Goal: Obtain resource: Download file/media

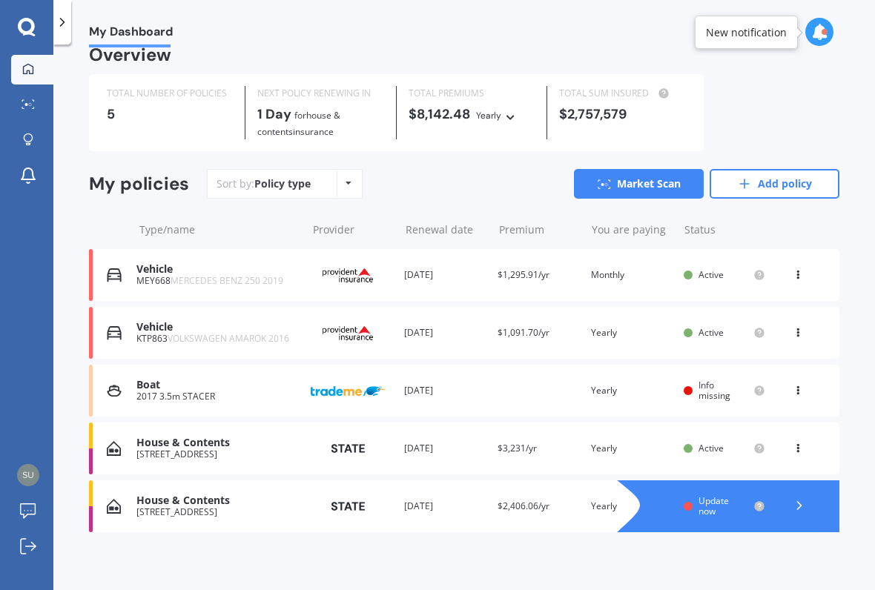
scroll to position [17, 0]
click at [696, 508] on div "Update now" at bounding box center [725, 508] width 82 height 22
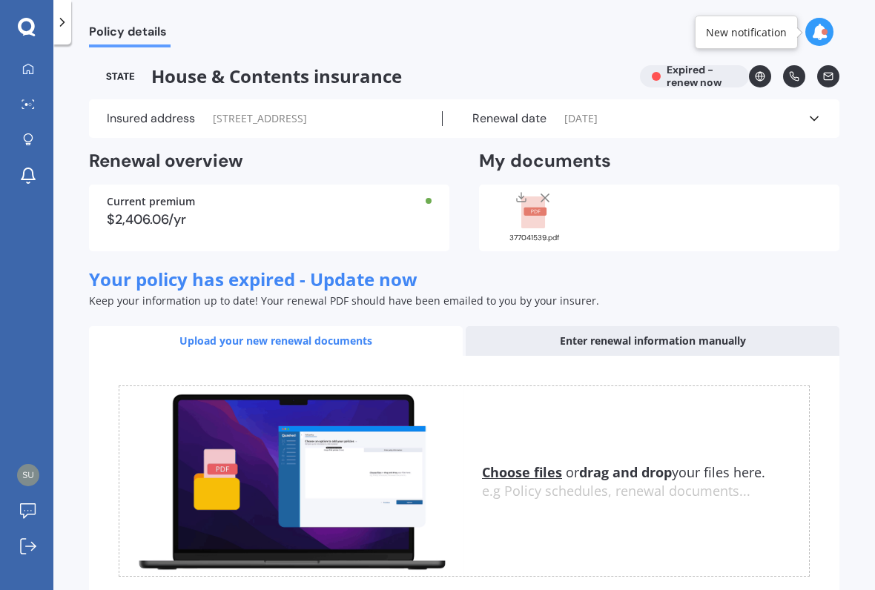
click at [690, 84] on div "House & Contents insurance Expired - renew now" at bounding box center [464, 76] width 751 height 22
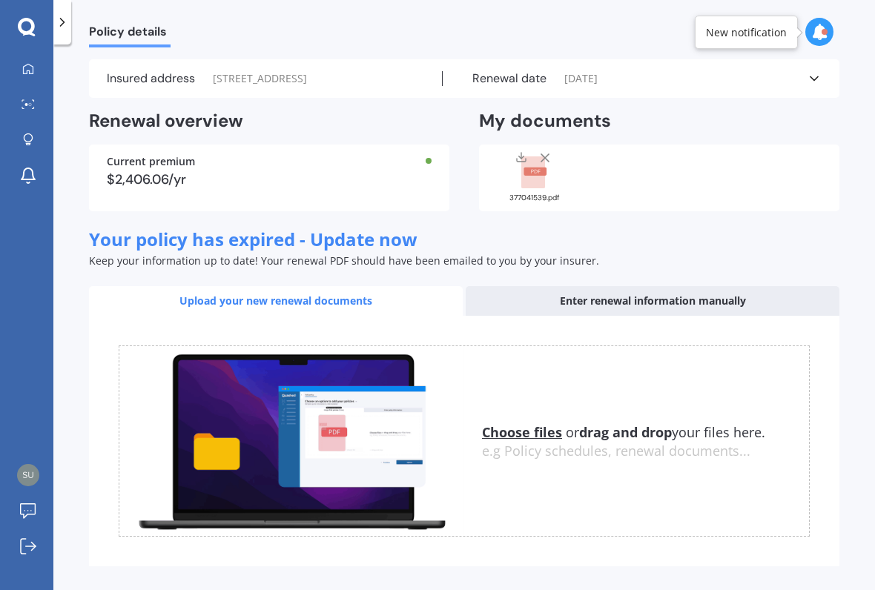
scroll to position [39, 0]
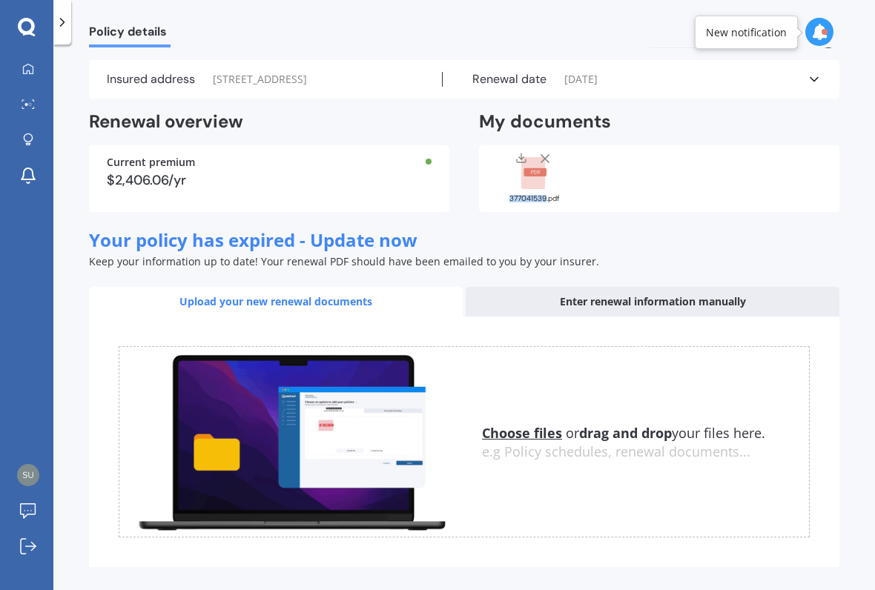
click at [535, 179] on rect at bounding box center [533, 173] width 24 height 33
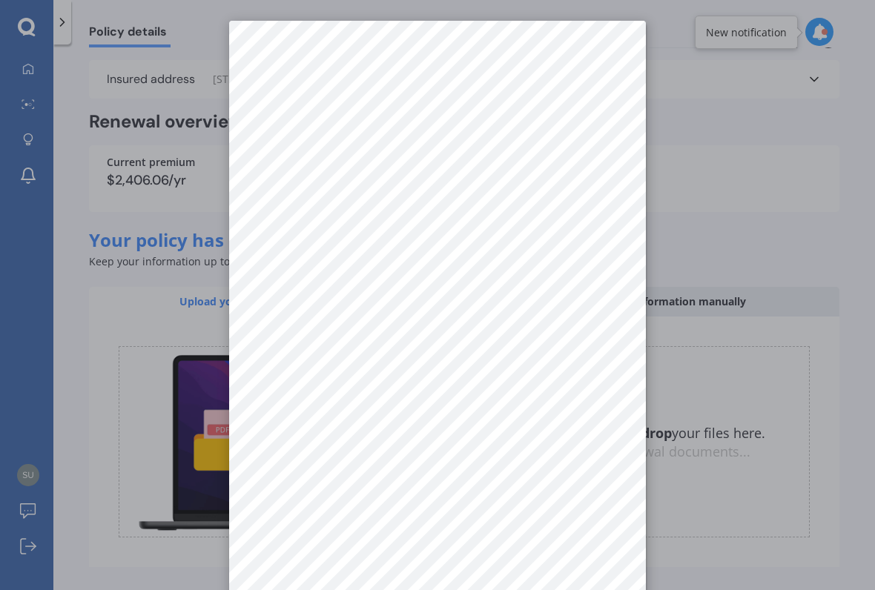
scroll to position [0, 0]
click at [61, 300] on div at bounding box center [437, 295] width 875 height 590
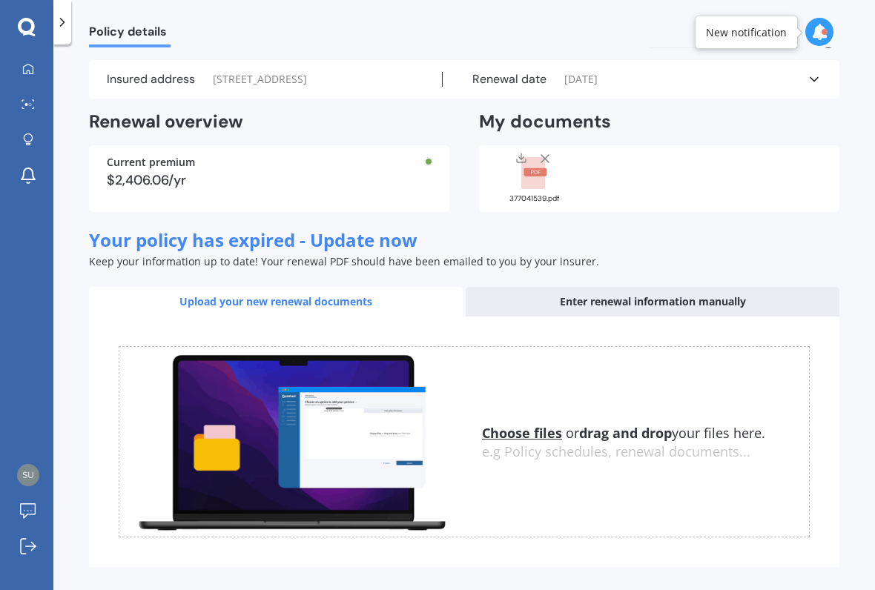
click at [535, 189] on div "377041539.pdf" at bounding box center [534, 177] width 74 height 52
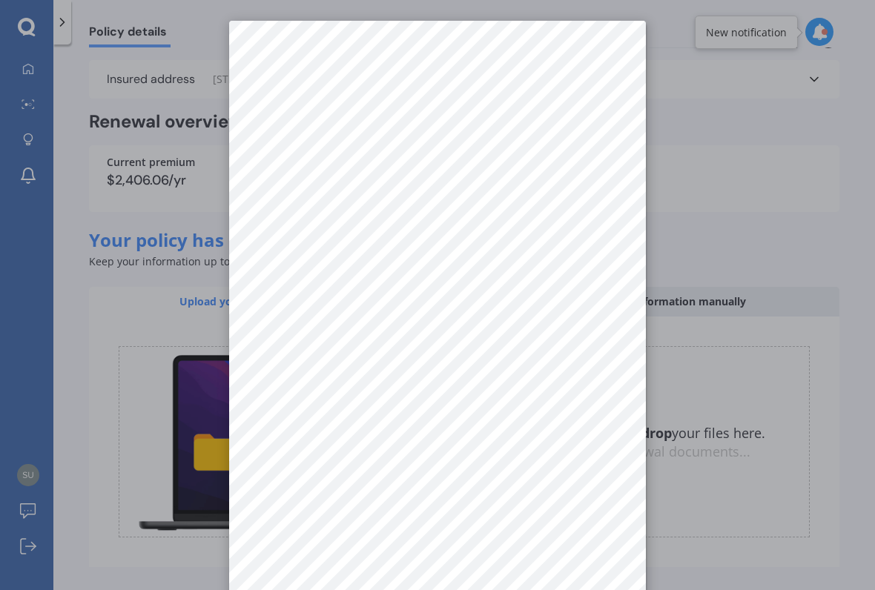
click at [770, 334] on div at bounding box center [437, 295] width 875 height 590
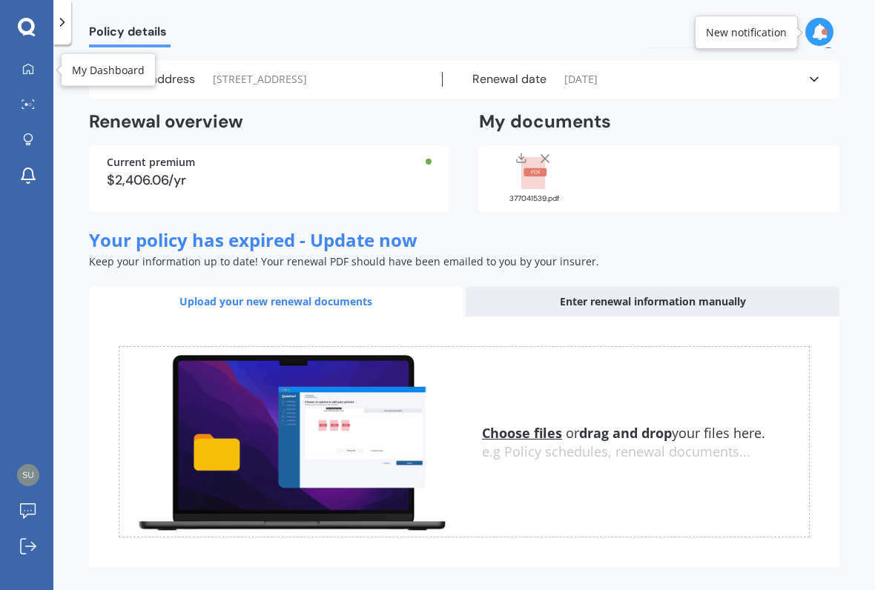
click at [70, 68] on div "Policy details House & Contents insurance Expired - renew now Insured address […" at bounding box center [464, 320] width 822 height 546
click at [26, 63] on icon at bounding box center [28, 69] width 12 height 12
